Goal: Task Accomplishment & Management: Use online tool/utility

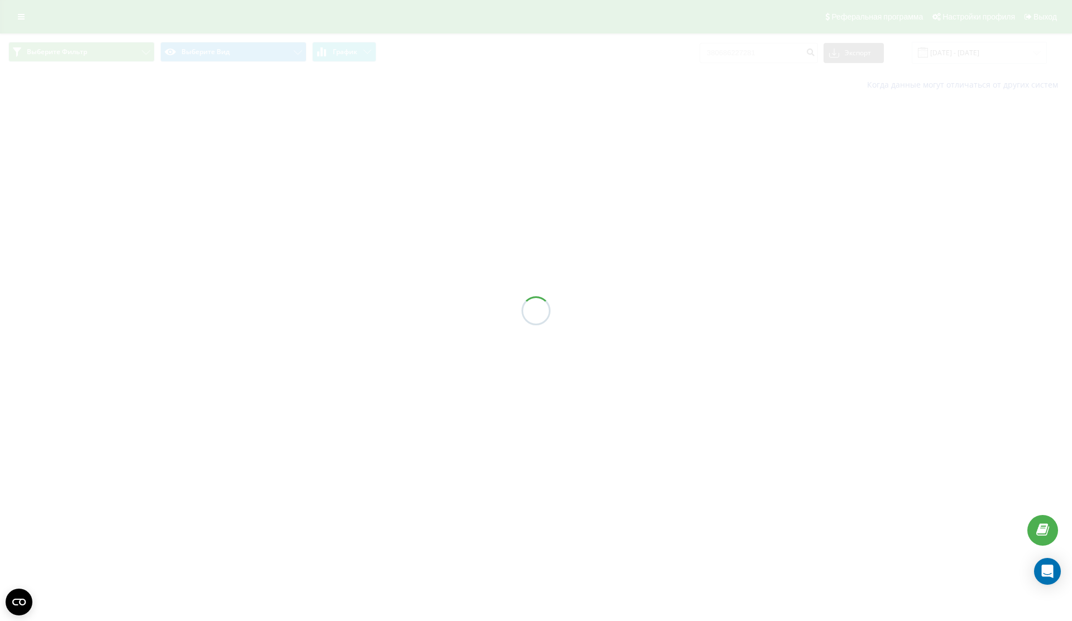
click at [798, 47] on div at bounding box center [536, 310] width 1072 height 621
click at [791, 51] on div at bounding box center [536, 310] width 1072 height 621
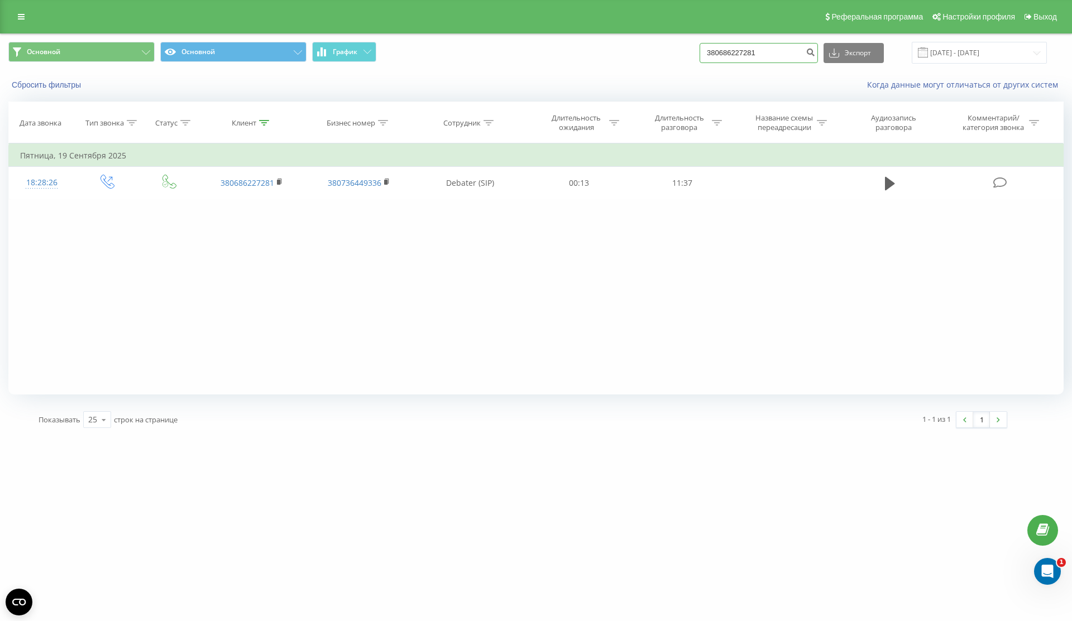
drag, startPoint x: 791, startPoint y: 51, endPoint x: 655, endPoint y: 51, distance: 135.7
click at [654, 51] on div "Основной Основной График 380686227281 Экспорт .csv .xls .xlsx 20.06.2025 - 20.0…" at bounding box center [535, 53] width 1055 height 22
click at [18, 24] on link at bounding box center [21, 17] width 20 height 16
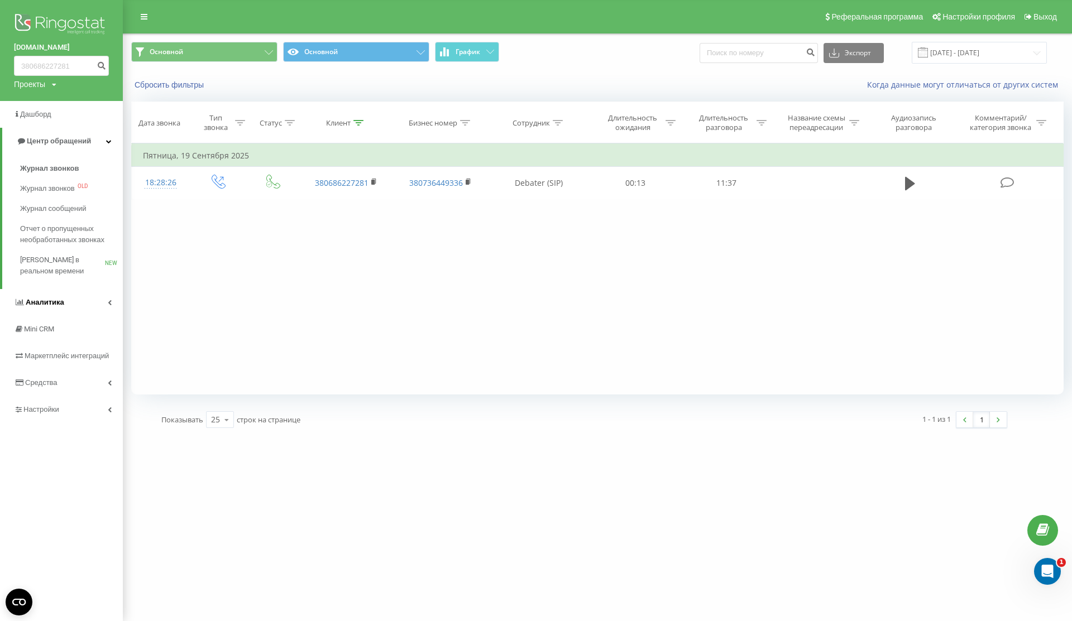
click at [96, 299] on link "Аналитика" at bounding box center [61, 302] width 123 height 27
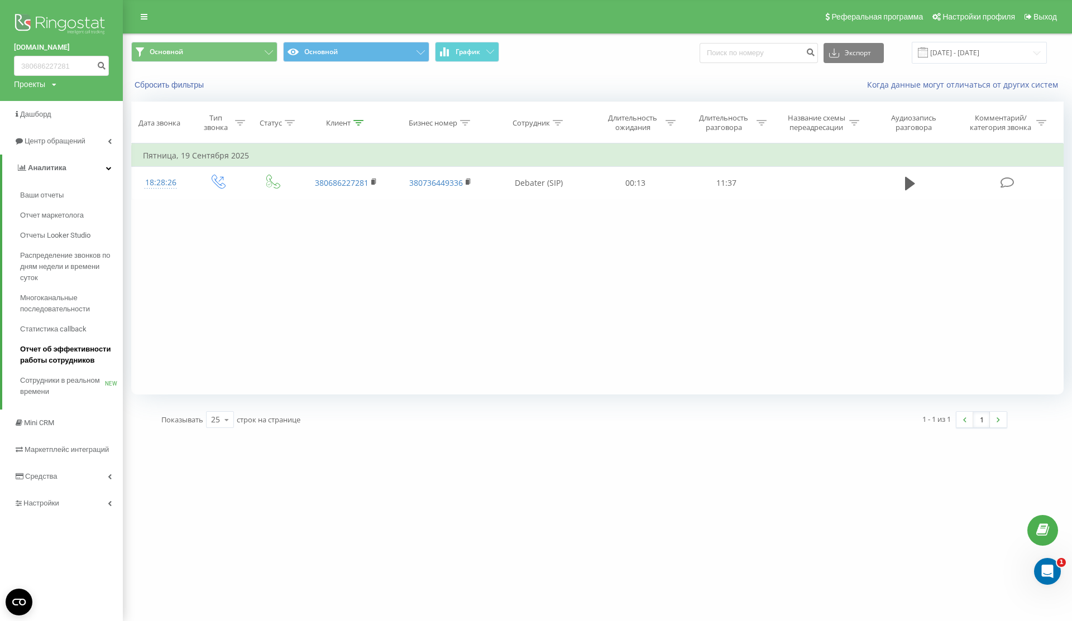
click at [75, 359] on span "Отчет об эффективности работы сотрудников" at bounding box center [68, 355] width 97 height 22
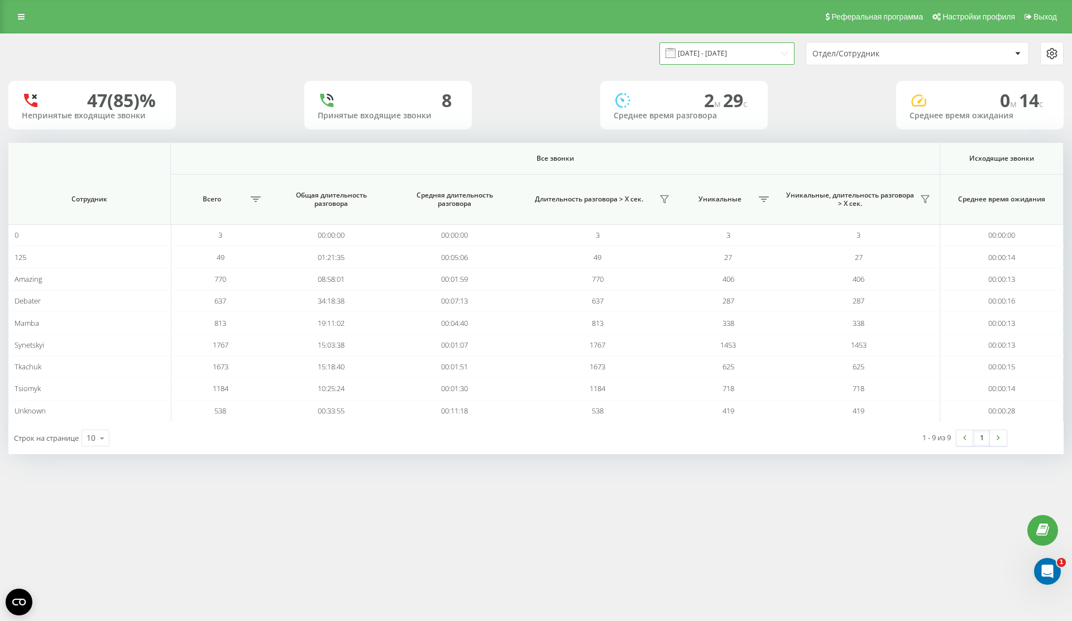
click at [715, 50] on input "[DATE] - [DATE]" at bounding box center [726, 53] width 135 height 22
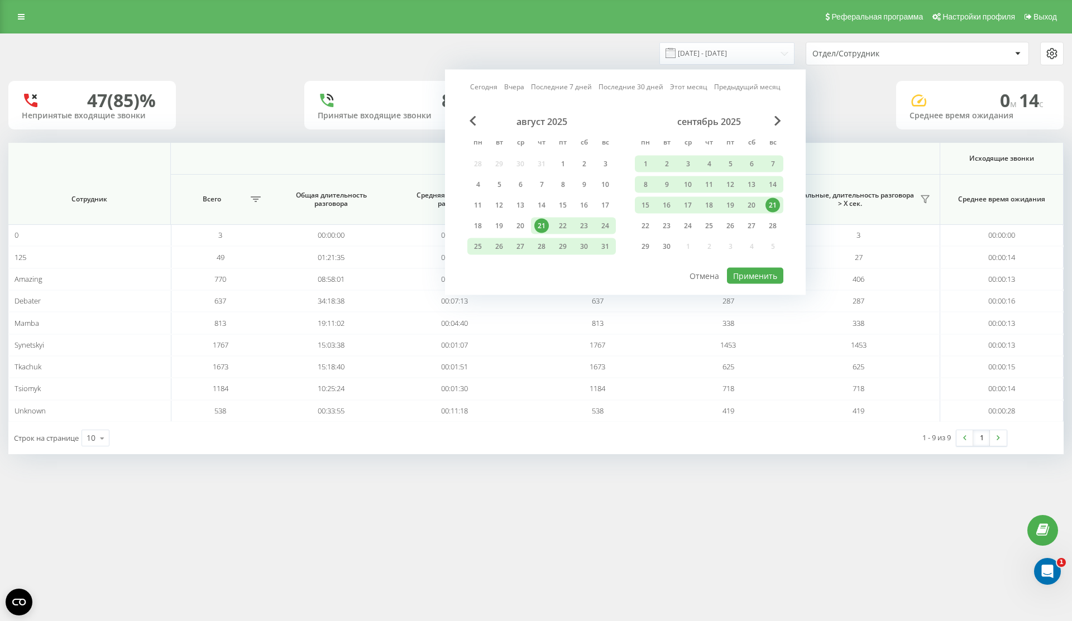
click at [776, 205] on div "21" at bounding box center [772, 205] width 15 height 15
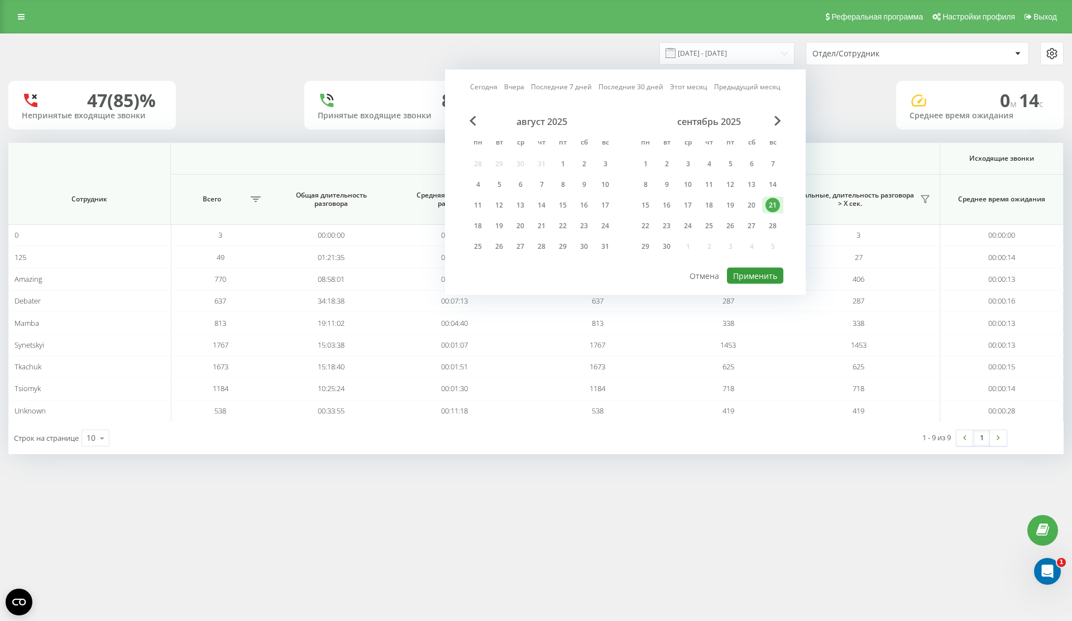
click at [753, 281] on button "Применить" at bounding box center [755, 276] width 56 height 16
type input "21.09.2025 - 21.09.2025"
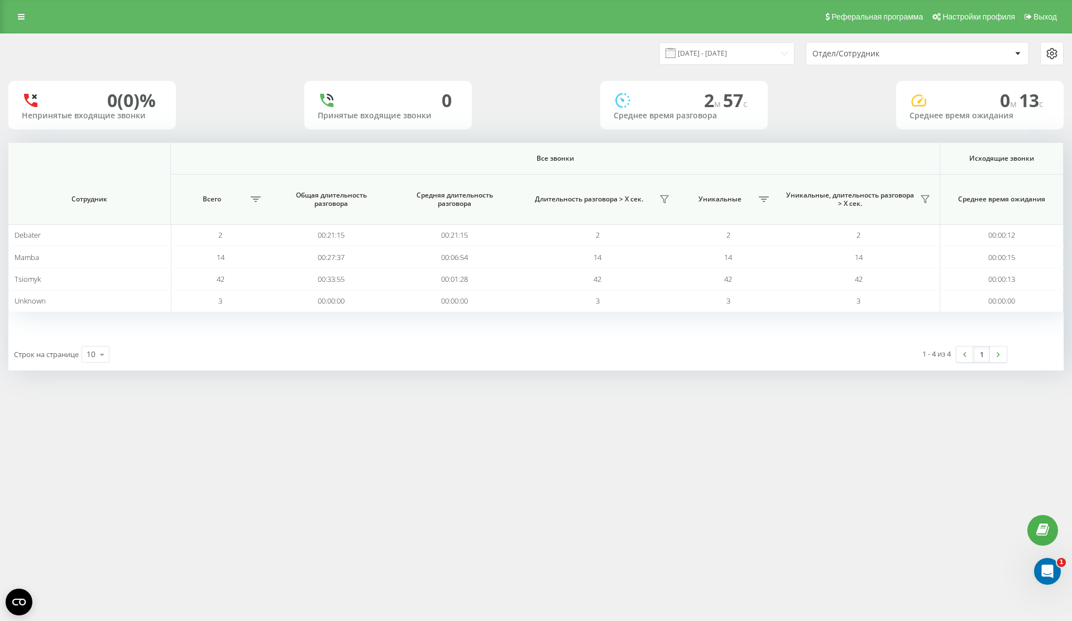
click at [933, 193] on div "Уникальные, длительность разговора > Х сек." at bounding box center [858, 199] width 151 height 18
click at [931, 197] on button at bounding box center [926, 199] width 18 height 18
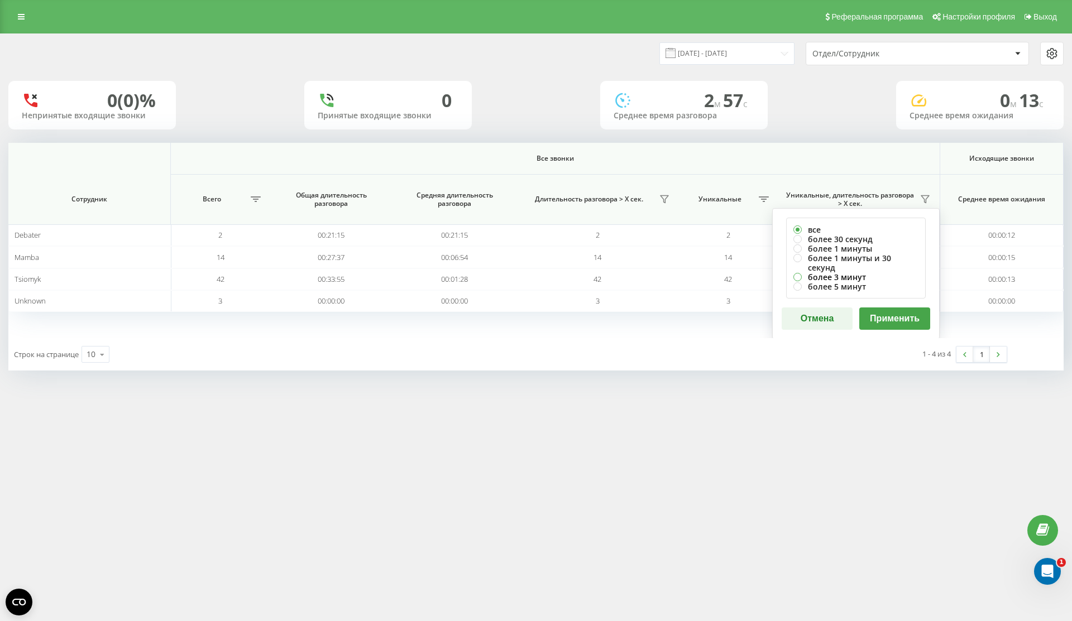
click at [860, 272] on label "более 3 минут" at bounding box center [855, 276] width 125 height 9
radio input "true"
click at [863, 257] on label "более 1 минуты и 30 секунд" at bounding box center [855, 262] width 125 height 19
radio input "true"
click at [884, 308] on button "Применить" at bounding box center [894, 319] width 71 height 22
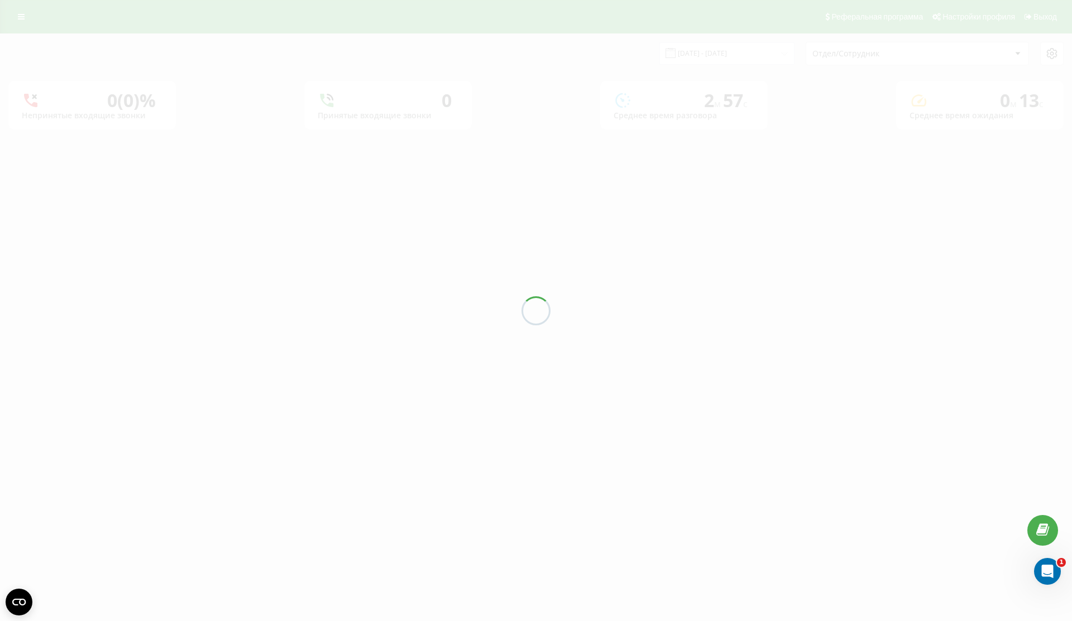
click at [884, 299] on div at bounding box center [536, 310] width 1072 height 621
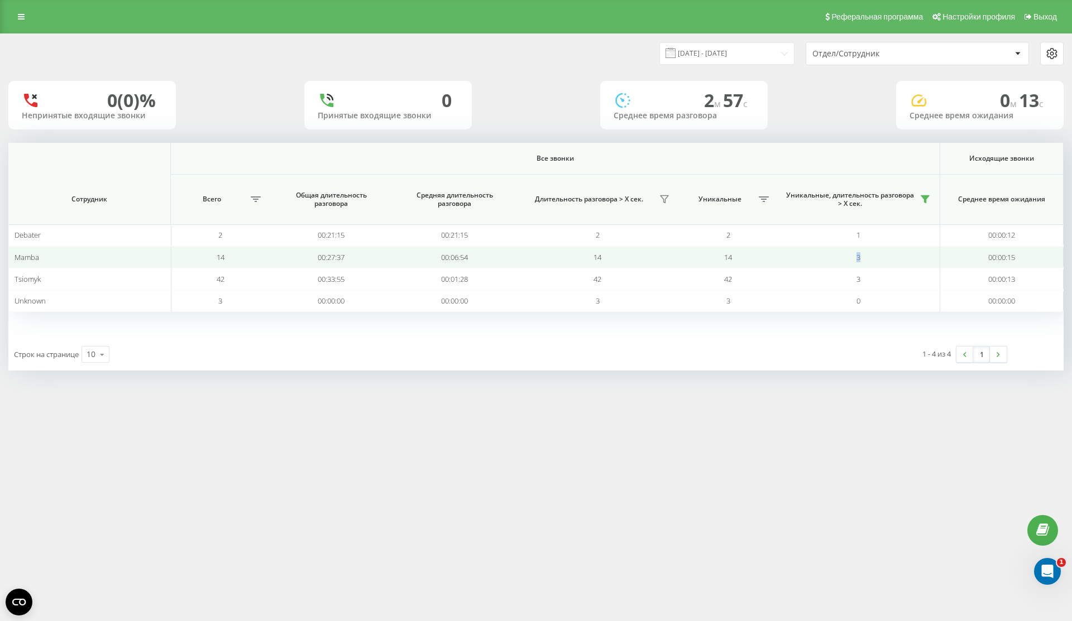
drag, startPoint x: 874, startPoint y: 256, endPoint x: 834, endPoint y: 256, distance: 40.2
click at [834, 256] on td "3" at bounding box center [859, 257] width 162 height 22
click at [836, 253] on td "3" at bounding box center [859, 257] width 162 height 22
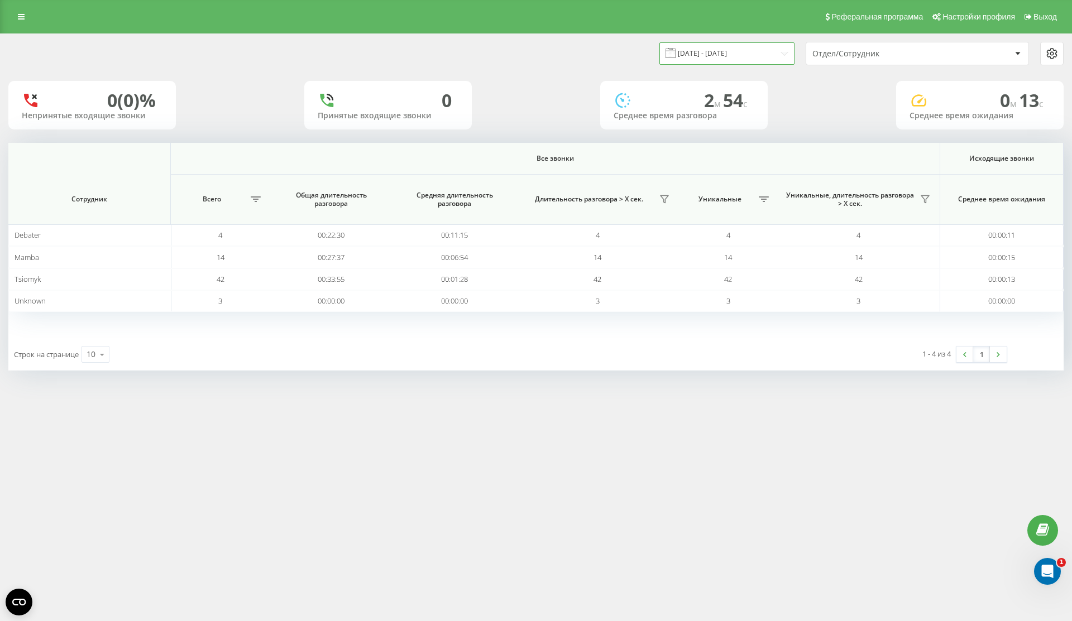
click at [754, 52] on input "[DATE] - [DATE]" at bounding box center [726, 53] width 135 height 22
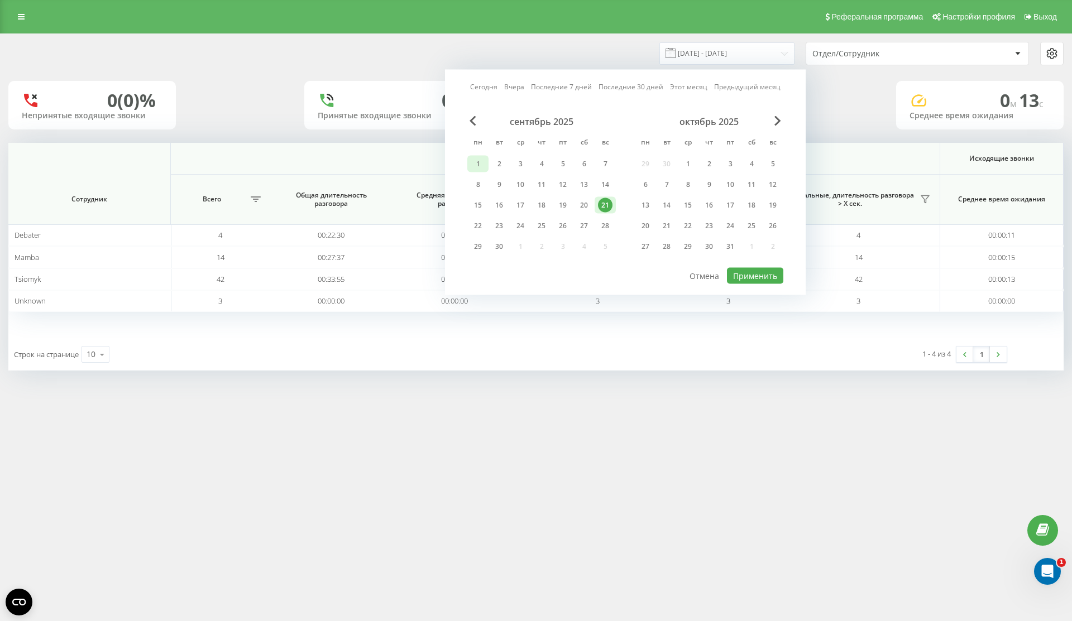
click at [470, 165] on div "1" at bounding box center [477, 164] width 21 height 17
click at [602, 200] on div "21" at bounding box center [605, 205] width 15 height 15
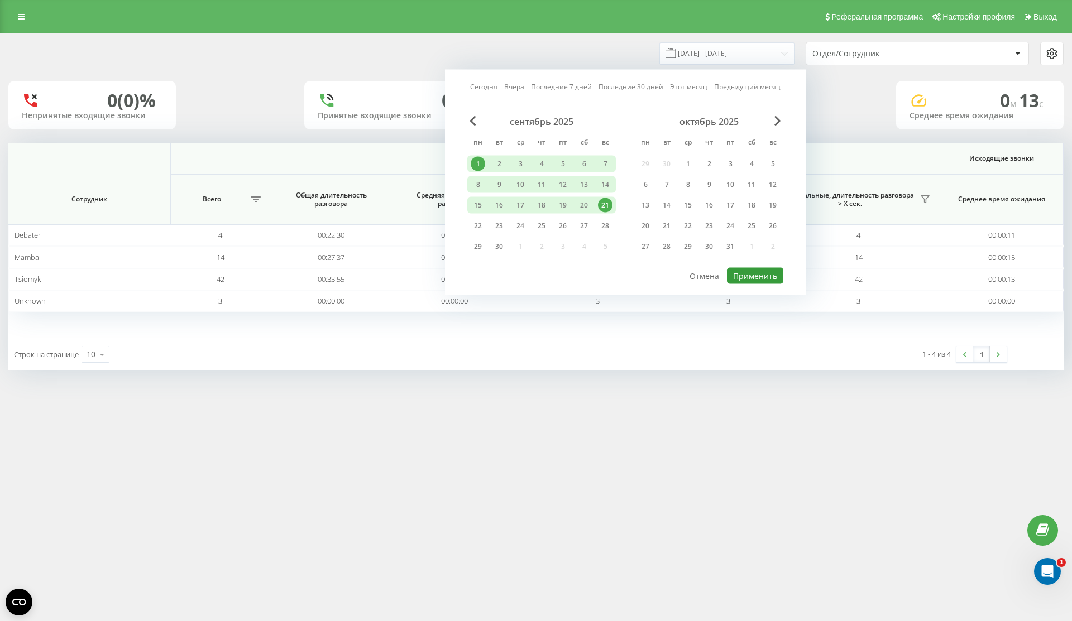
click at [767, 270] on button "Применить" at bounding box center [755, 276] width 56 height 16
type input "01.09.2025 - 21.09.2025"
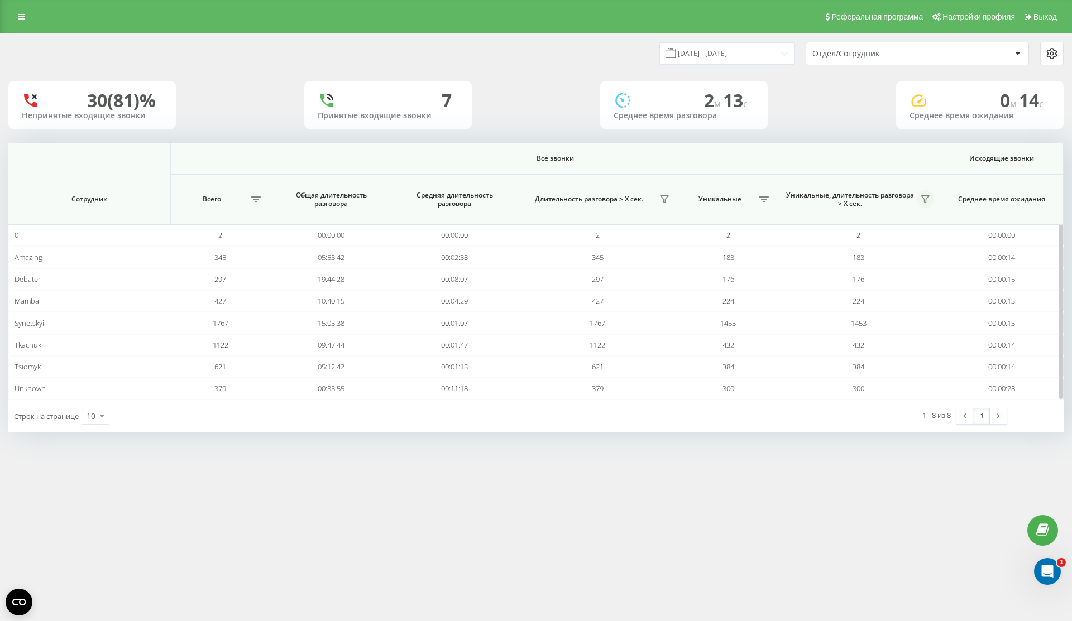
click at [932, 203] on button at bounding box center [926, 199] width 18 height 18
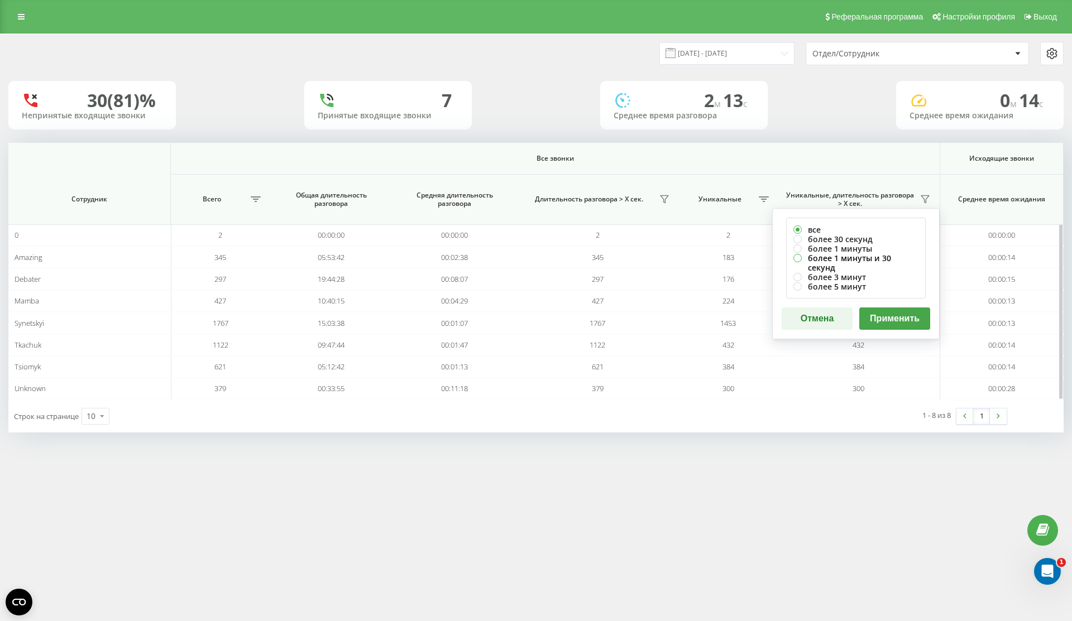
click at [895, 256] on label "более 1 минуты и 30 секунд" at bounding box center [855, 262] width 125 height 19
radio input "true"
click at [894, 311] on button "Применить" at bounding box center [894, 319] width 71 height 22
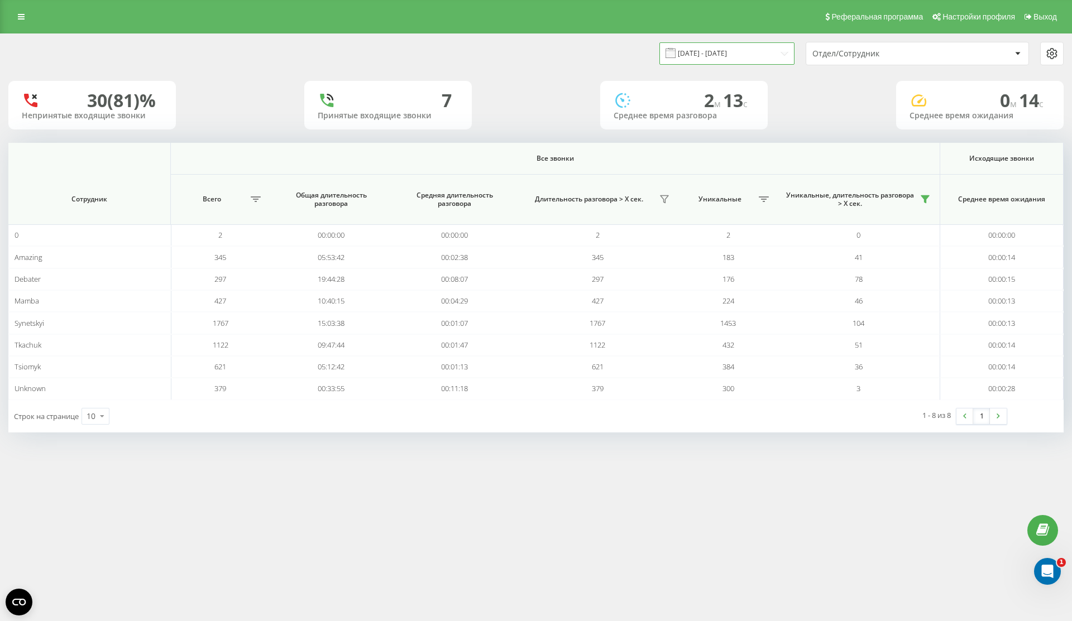
click at [754, 58] on input "01.09.2025 - 21.09.2025" at bounding box center [726, 53] width 135 height 22
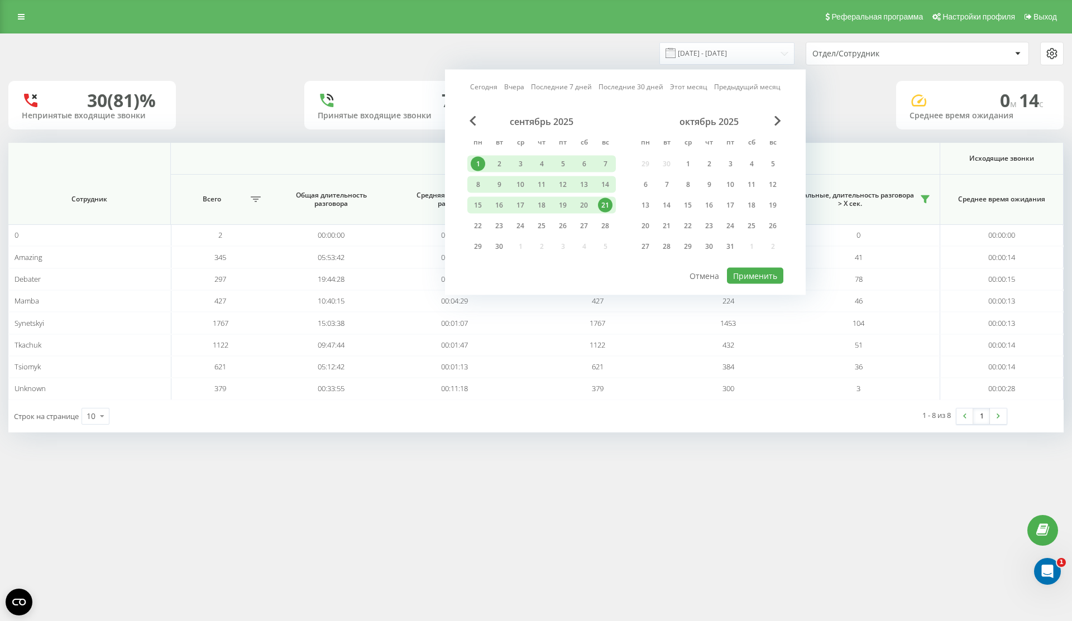
click at [602, 202] on div "21" at bounding box center [605, 205] width 15 height 15
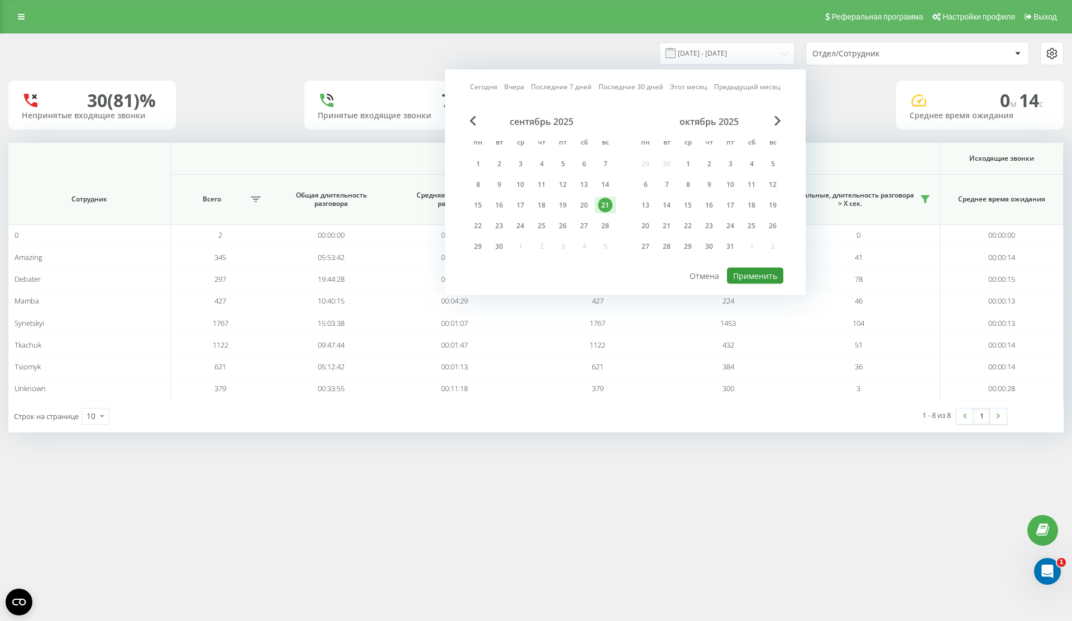
click at [749, 282] on button "Применить" at bounding box center [755, 276] width 56 height 16
type input "[DATE] - [DATE]"
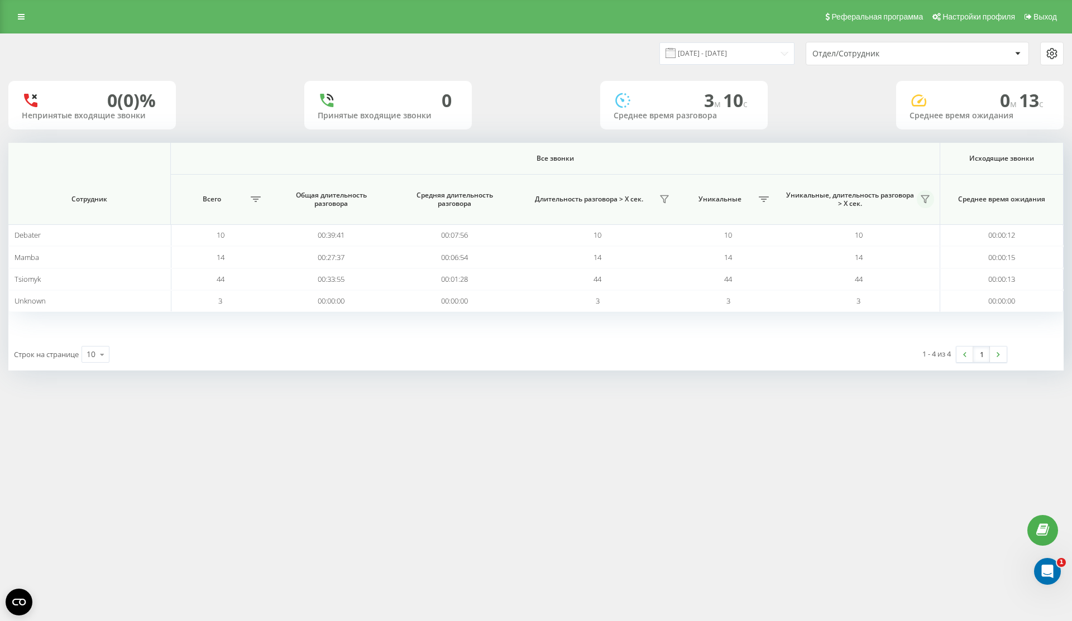
click at [926, 198] on icon at bounding box center [925, 199] width 8 height 7
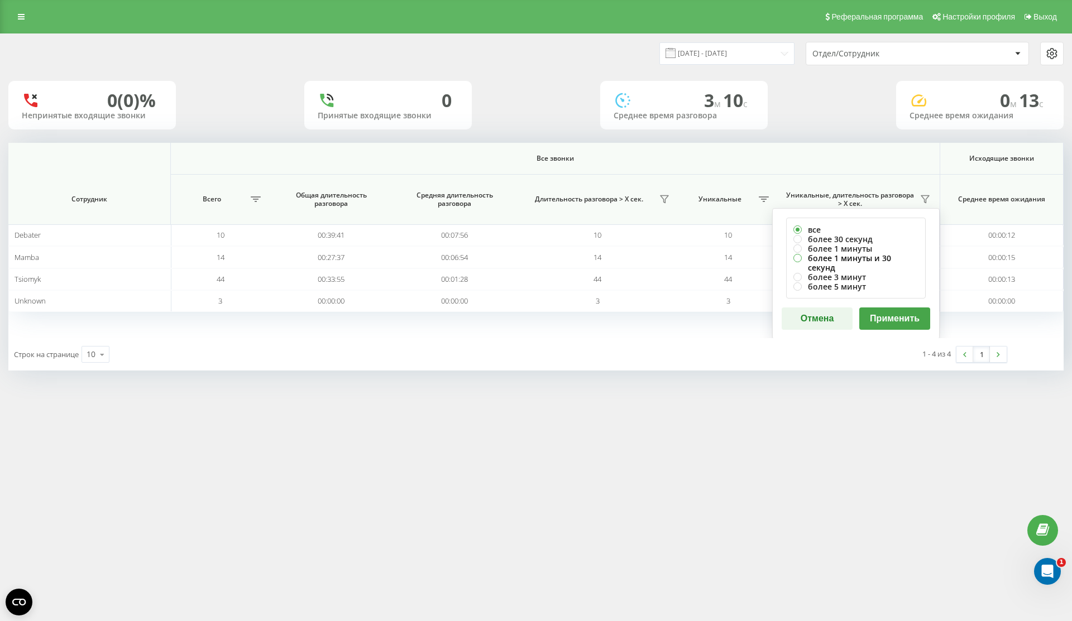
click at [886, 257] on label "более 1 минуты и 30 секунд" at bounding box center [855, 262] width 125 height 19
radio input "true"
click at [888, 308] on button "Применить" at bounding box center [894, 319] width 71 height 22
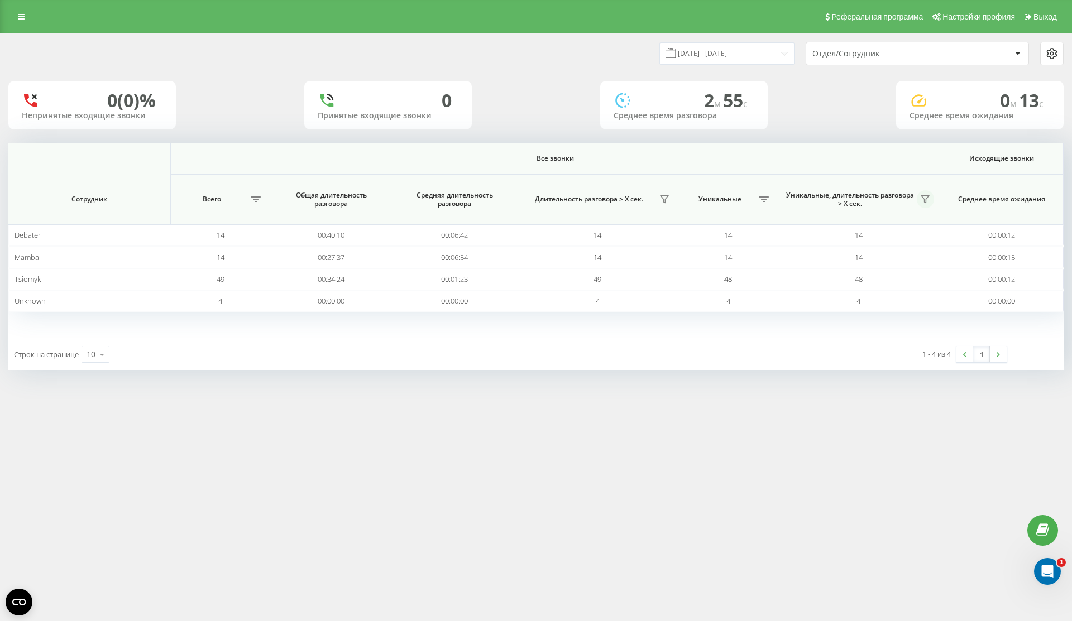
click at [923, 198] on icon at bounding box center [925, 199] width 8 height 7
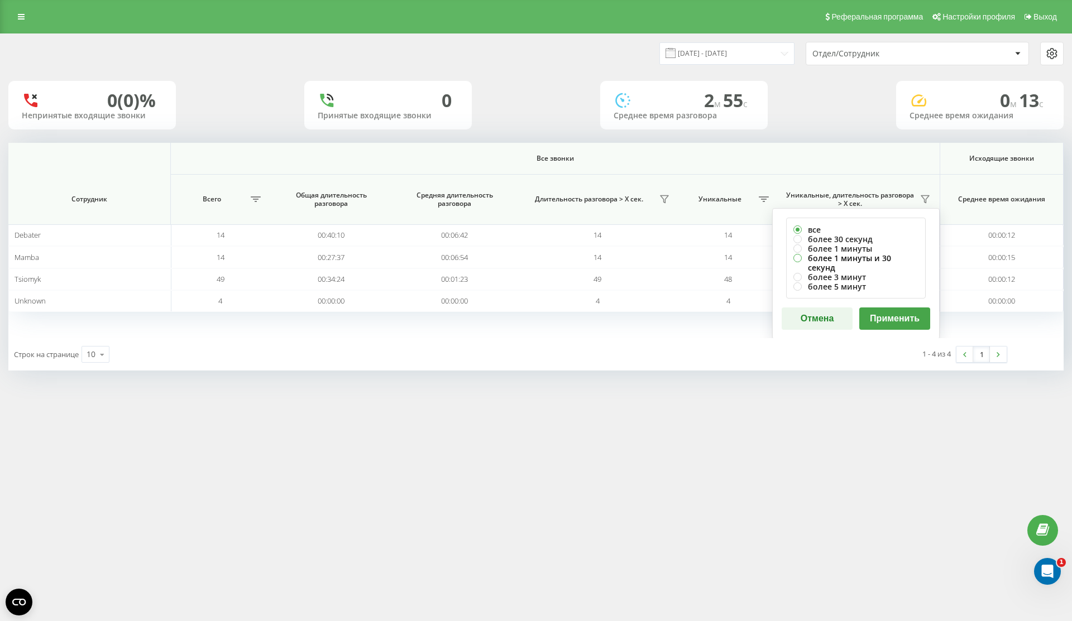
click at [868, 257] on label "более 1 минуты и 30 секунд" at bounding box center [855, 262] width 125 height 19
radio input "true"
click at [926, 298] on div "все более 30 секунд более 1 минуты более 1 минуты и 30 секунд более 3 минут бол…" at bounding box center [856, 273] width 168 height 131
click at [910, 308] on button "Применить" at bounding box center [894, 319] width 71 height 22
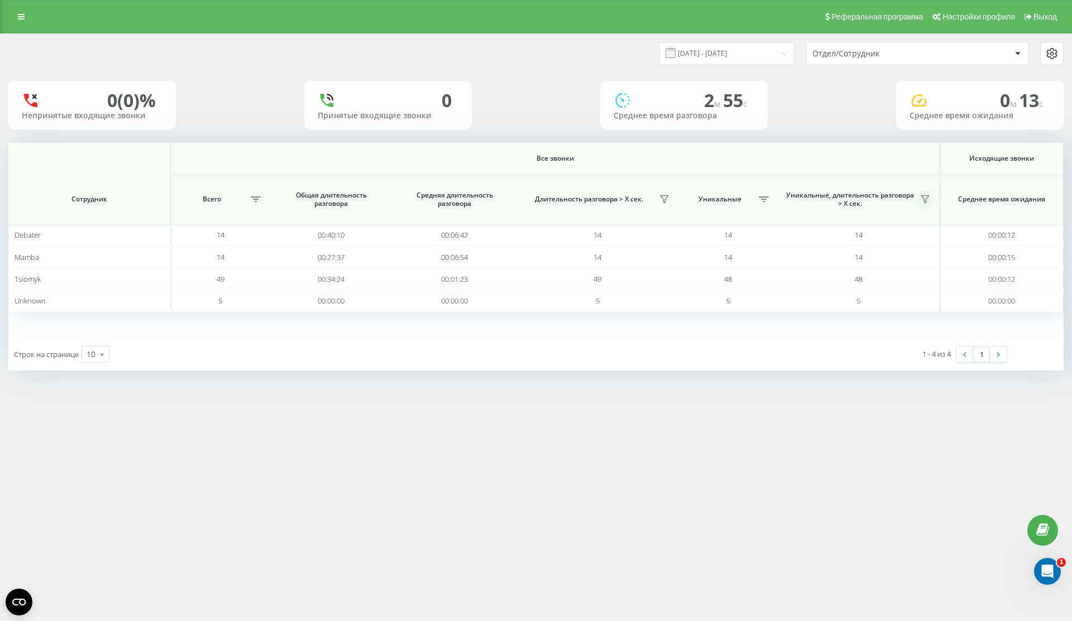
click at [925, 197] on icon at bounding box center [925, 199] width 9 height 9
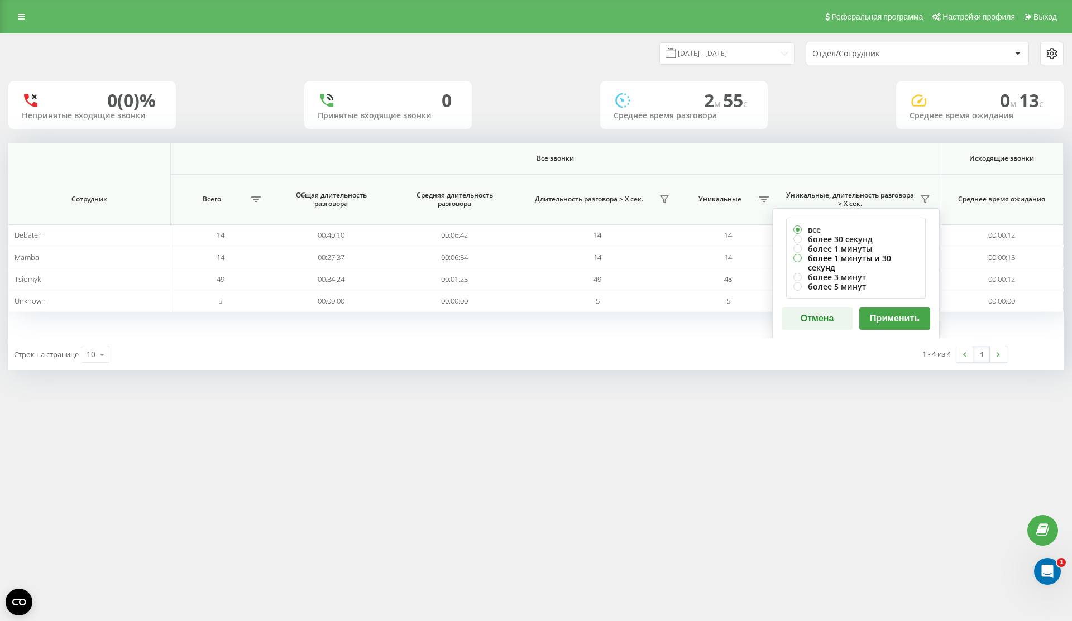
click at [887, 260] on label "более 1 минуты и 30 секунд" at bounding box center [855, 262] width 125 height 19
radio input "true"
click at [886, 313] on button "Применить" at bounding box center [894, 319] width 71 height 22
